Goal: Navigation & Orientation: Find specific page/section

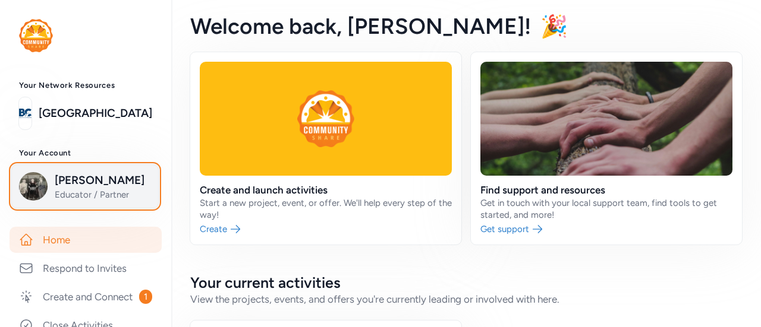
click at [101, 187] on span "[PERSON_NAME]" at bounding box center [103, 180] width 96 height 17
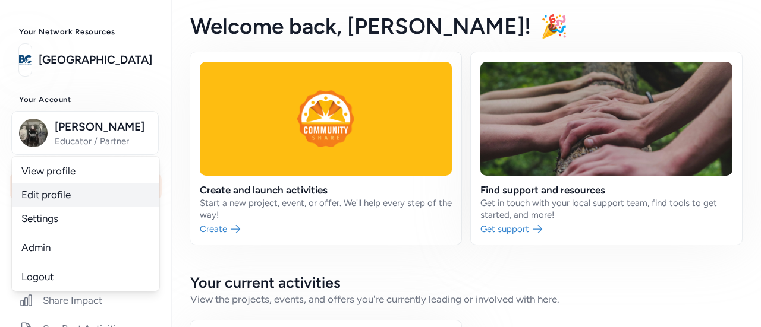
scroll to position [59, 0]
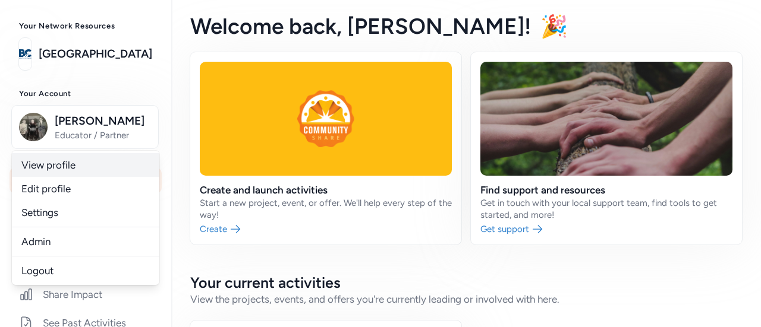
click at [86, 163] on link "View profile" at bounding box center [85, 165] width 147 height 24
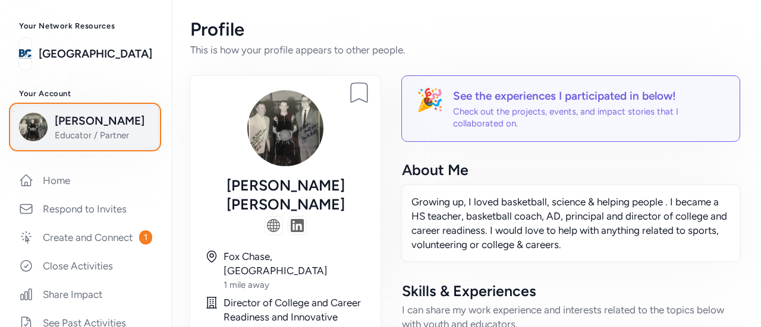
click at [90, 141] on span "Educator / Partner" at bounding box center [103, 136] width 96 height 12
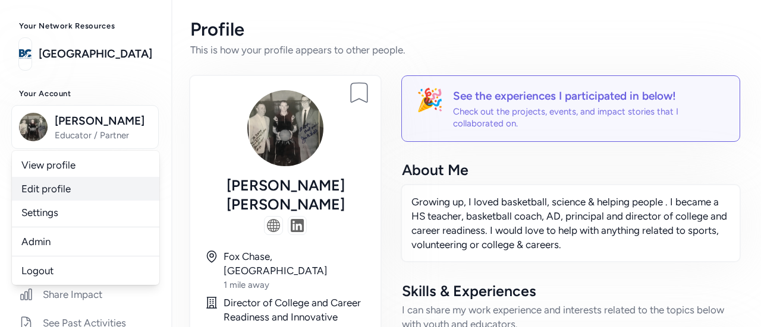
click at [69, 190] on link "Edit profile" at bounding box center [85, 189] width 147 height 24
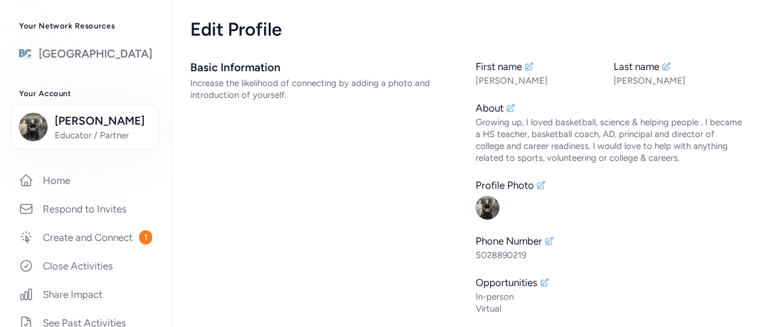
click at [97, 52] on link "[GEOGRAPHIC_DATA]" at bounding box center [95, 54] width 113 height 17
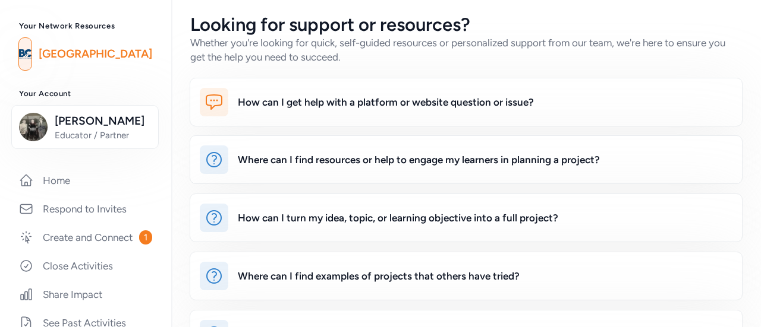
click at [77, 34] on div "Your Network Resources Bullitt County Public Schools" at bounding box center [85, 45] width 171 height 49
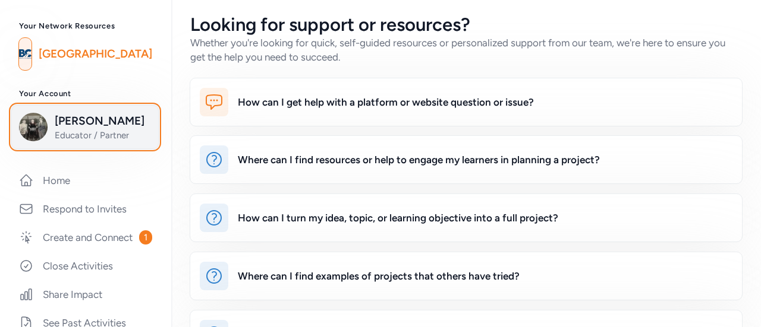
click at [94, 129] on span "[PERSON_NAME]" at bounding box center [103, 121] width 96 height 17
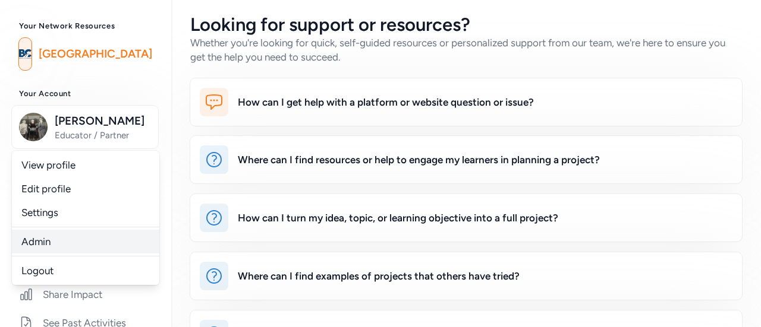
click at [44, 235] on link "Admin" at bounding box center [85, 242] width 147 height 24
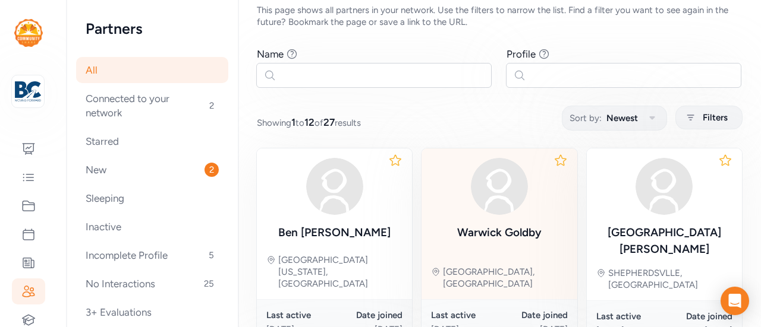
scroll to position [59, 0]
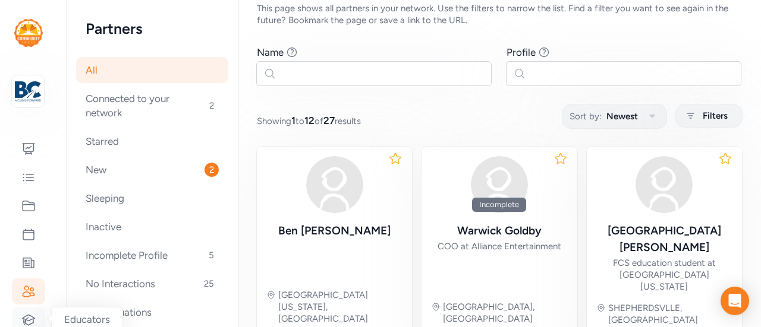
click at [30, 315] on icon at bounding box center [29, 320] width 12 height 10
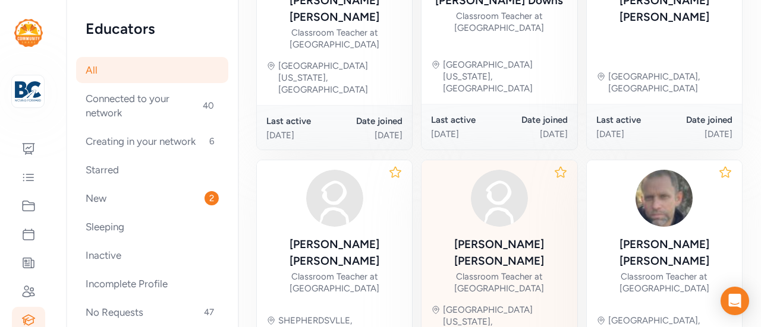
scroll to position [600, 0]
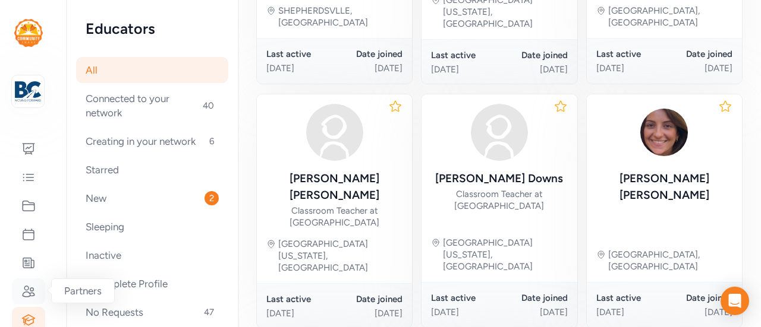
click at [24, 289] on icon at bounding box center [28, 292] width 14 height 14
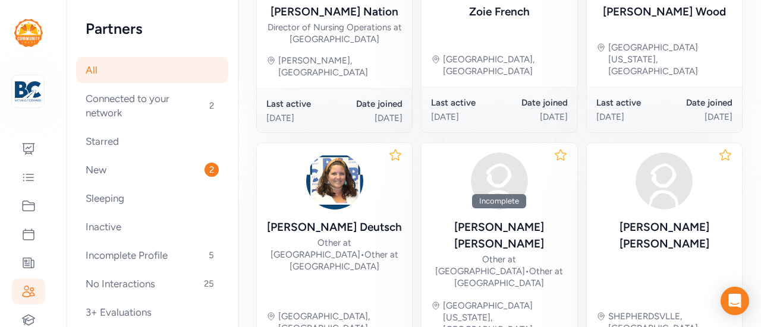
scroll to position [791, 0]
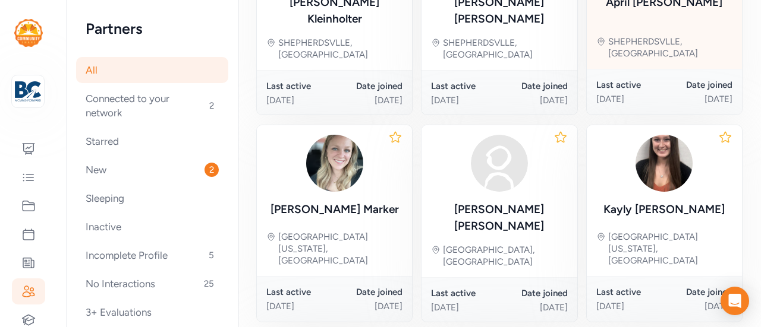
scroll to position [677, 0]
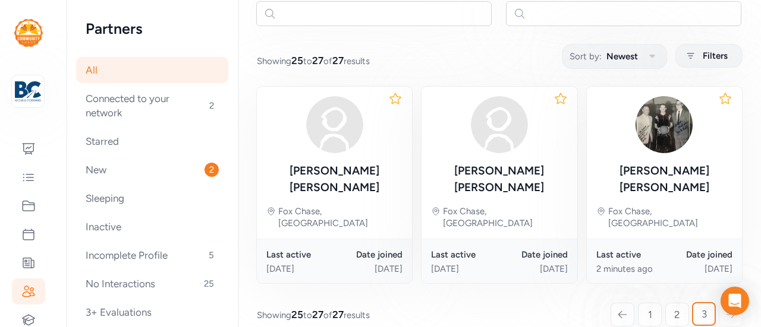
scroll to position [141, 0]
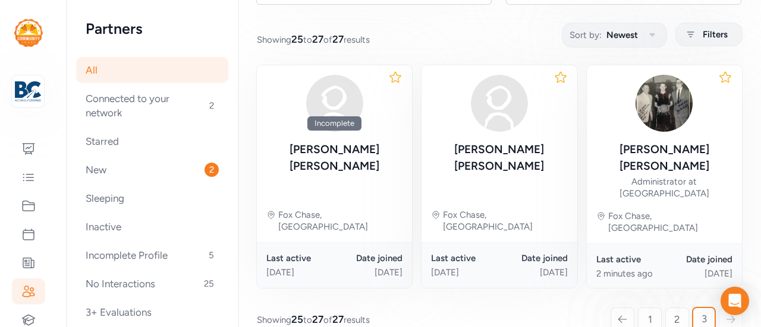
click at [672, 273] on div "Page All Explore Partners All Partners This page shows all partners in your net…" at bounding box center [499, 120] width 523 height 523
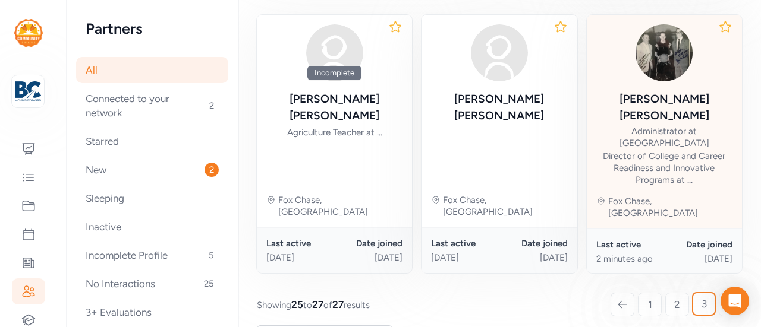
scroll to position [203, 0]
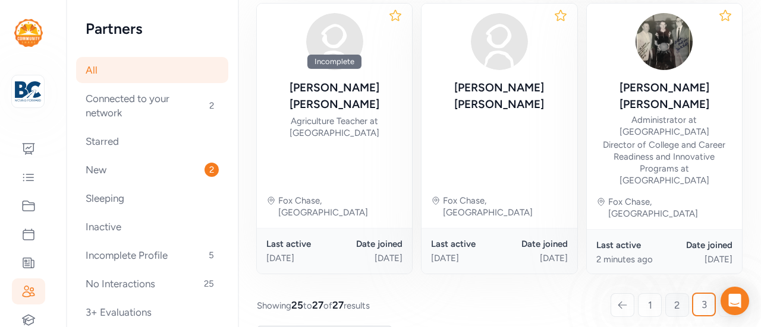
click at [674, 298] on span "2" at bounding box center [677, 305] width 6 height 14
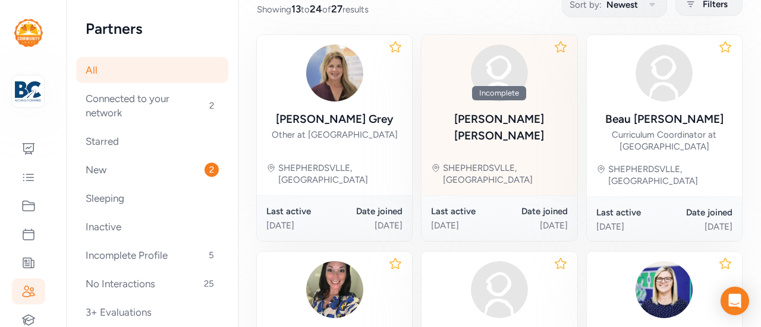
scroll to position [119, 0]
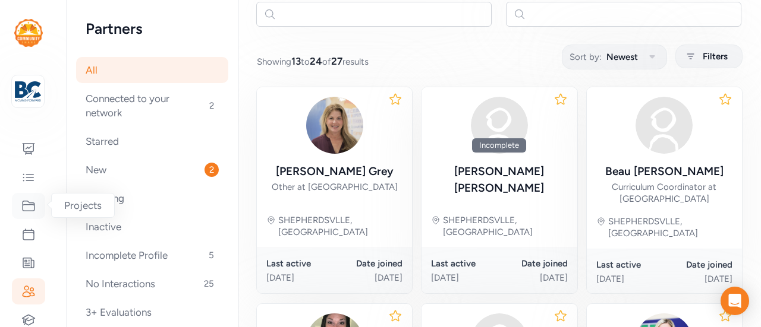
click at [34, 209] on icon at bounding box center [29, 206] width 12 height 10
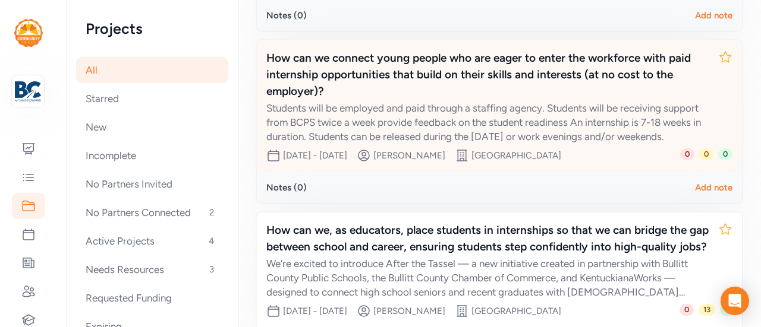
scroll to position [586, 0]
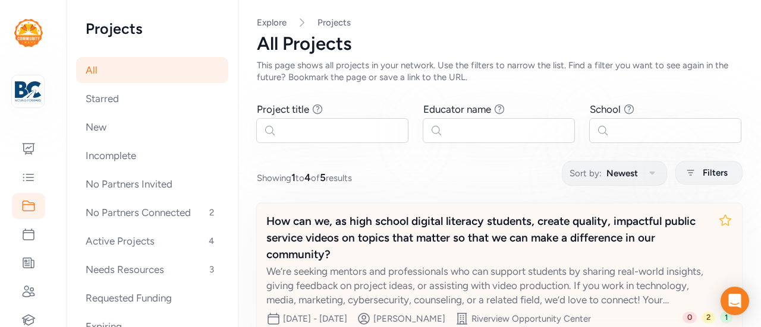
scroll to position [0, 0]
